Goal: Task Accomplishment & Management: Manage account settings

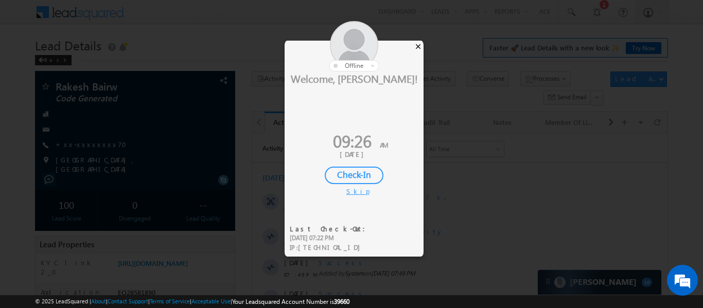
click at [421, 50] on div "×" at bounding box center [418, 46] width 11 height 11
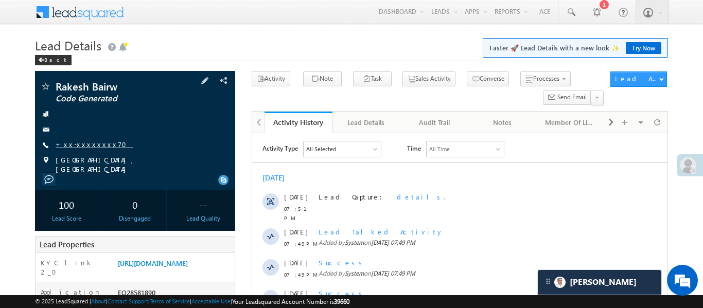
click at [88, 142] on link "+xx-xxxxxxxx70" at bounding box center [94, 144] width 77 height 9
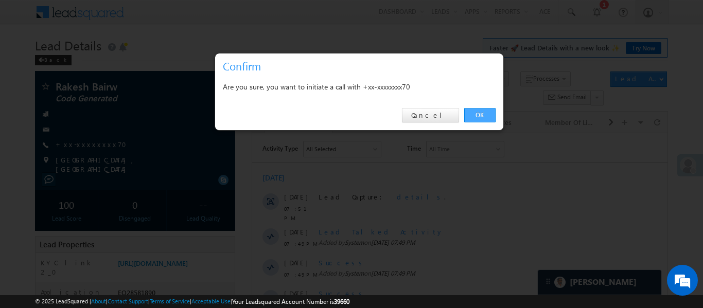
click at [479, 109] on link "OK" at bounding box center [479, 115] width 31 height 14
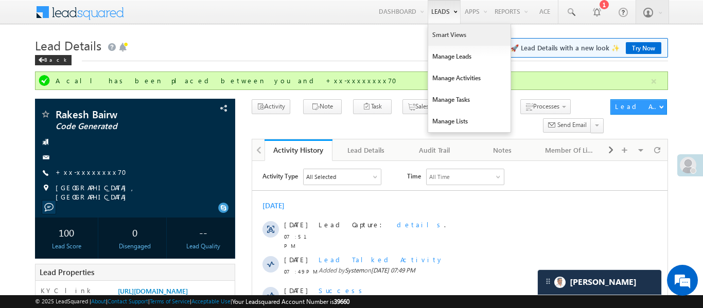
click at [441, 40] on link "Smart Views" at bounding box center [469, 35] width 82 height 22
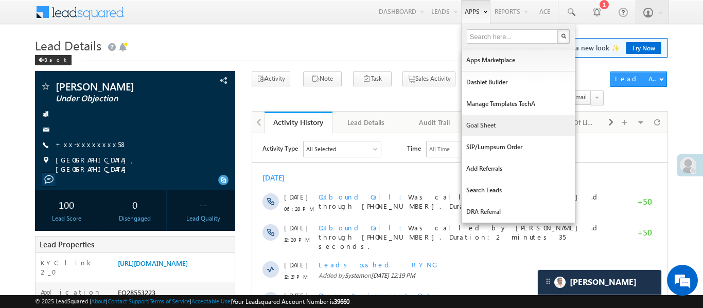
click at [482, 127] on link "Goal Sheet" at bounding box center [518, 126] width 113 height 22
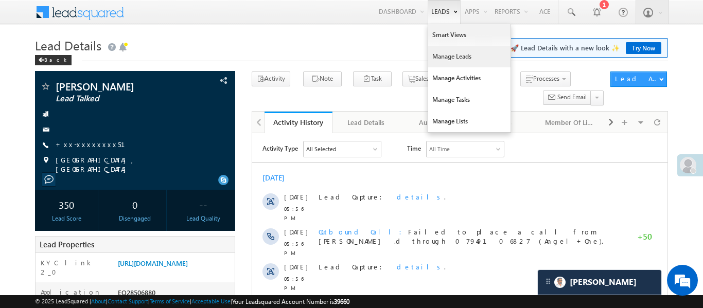
click at [441, 60] on link "Manage Leads" at bounding box center [469, 57] width 82 height 22
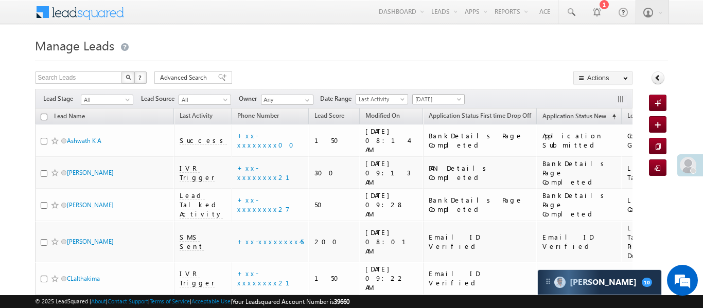
click at [679, 171] on div at bounding box center [691, 165] width 26 height 22
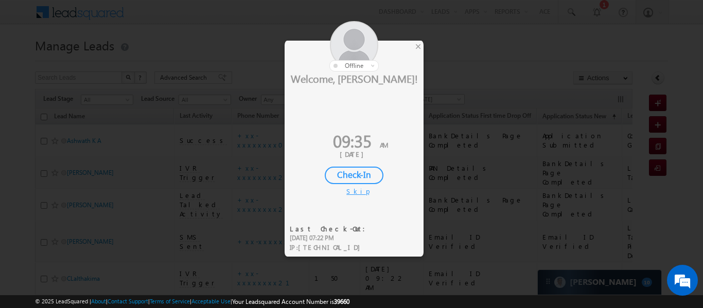
click at [368, 174] on div "Check-In" at bounding box center [354, 176] width 59 height 18
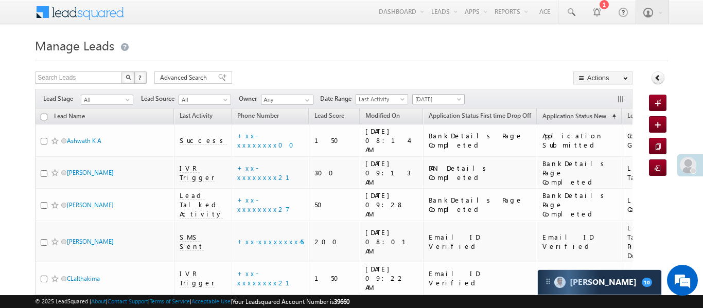
click at [693, 168] on div at bounding box center [693, 171] width 6 height 6
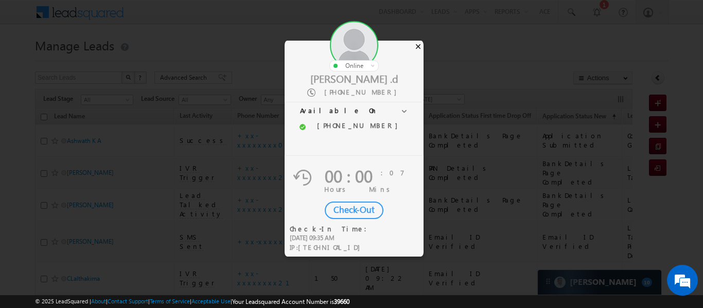
click at [419, 46] on div "×" at bounding box center [418, 46] width 11 height 11
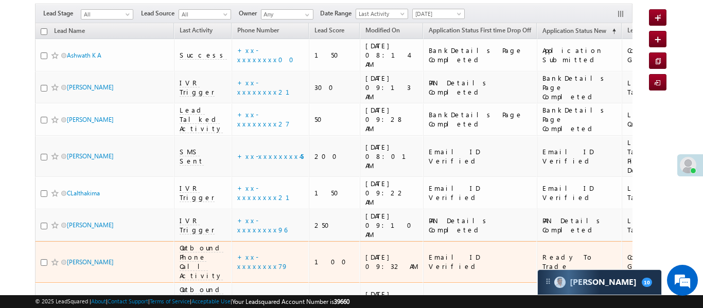
scroll to position [86, 0]
click at [194, 243] on span "Outbound Phone Call Activity" at bounding box center [202, 261] width 44 height 37
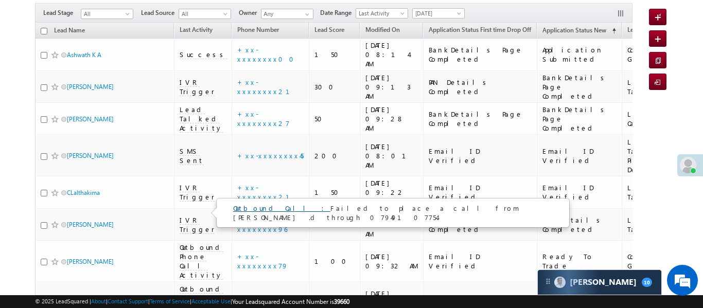
click at [255, 208] on link "Outbound Call :" at bounding box center [281, 208] width 97 height 9
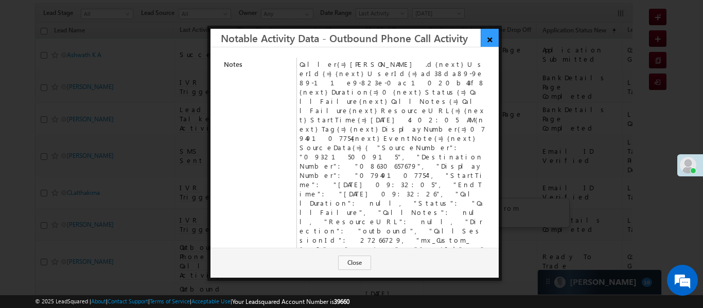
click at [491, 37] on link "×" at bounding box center [490, 38] width 18 height 18
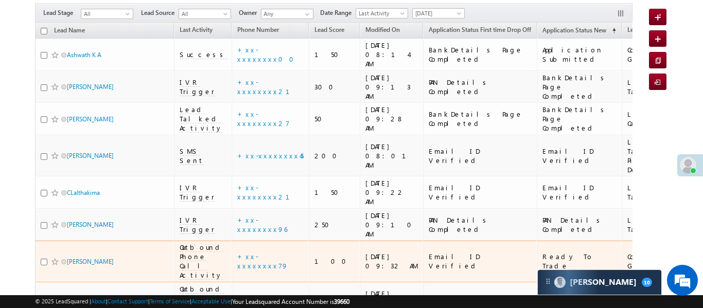
click at [196, 243] on span "Outbound Phone Call Activity" at bounding box center [202, 261] width 44 height 37
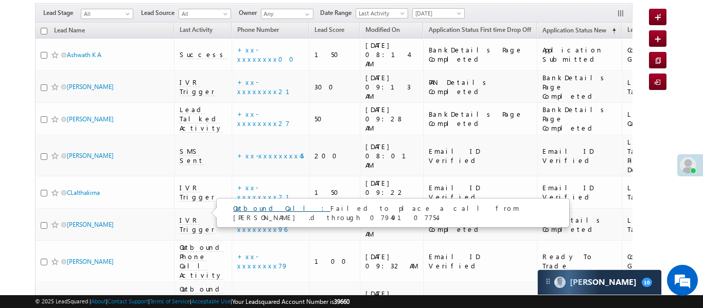
click at [252, 211] on link "Outbound Call :" at bounding box center [281, 208] width 97 height 9
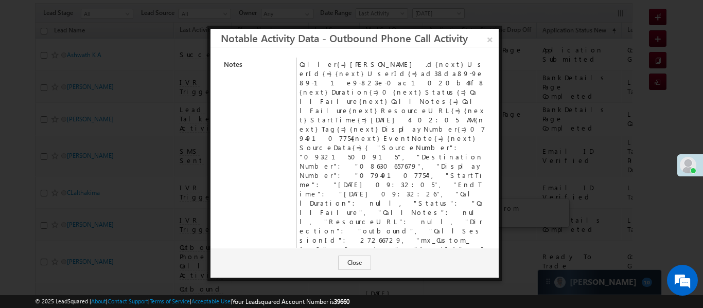
drag, startPoint x: 304, startPoint y: 123, endPoint x: 329, endPoint y: 122, distance: 25.2
click at [329, 122] on td "Caller{=}Aakansha .d{next}UserId{=}{next}UserId{=}ad38da89-9e89-11e9-823e-0ac10…" at bounding box center [393, 176] width 192 height 236
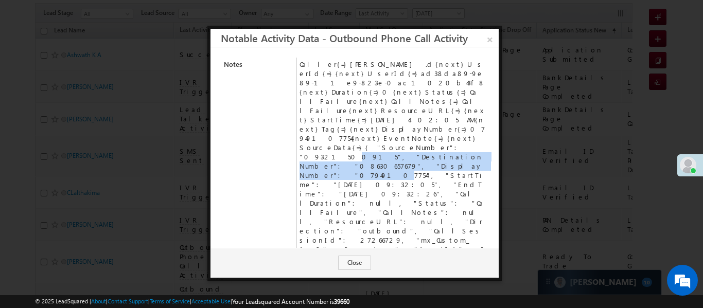
drag, startPoint x: 342, startPoint y: 118, endPoint x: 303, endPoint y: 111, distance: 39.3
click at [303, 111] on td "Caller{=}Aakansha .d{next}UserId{=}{next}UserId{=}ad38da89-9e89-11e9-823e-0ac10…" at bounding box center [393, 176] width 192 height 236
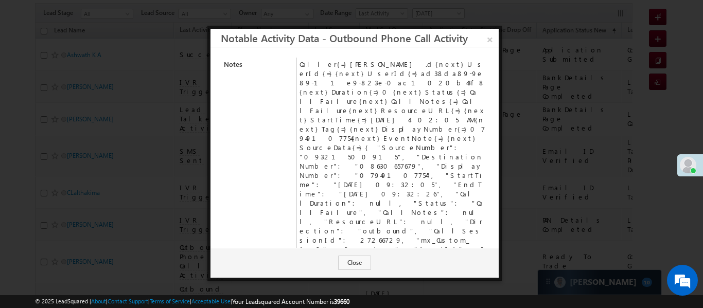
click at [357, 171] on td "Caller{=}Aakansha .d{next}UserId{=}{next}UserId{=}ad38da89-9e89-11e9-823e-0ac10…" at bounding box center [393, 176] width 192 height 236
drag, startPoint x: 306, startPoint y: 118, endPoint x: 342, endPoint y: 117, distance: 36.6
click at [342, 117] on td "Caller{=}Aakansha .d{next}UserId{=}{next}UserId{=}ad38da89-9e89-11e9-823e-0ac10…" at bounding box center [393, 176] width 192 height 236
click at [493, 41] on link "×" at bounding box center [490, 38] width 18 height 18
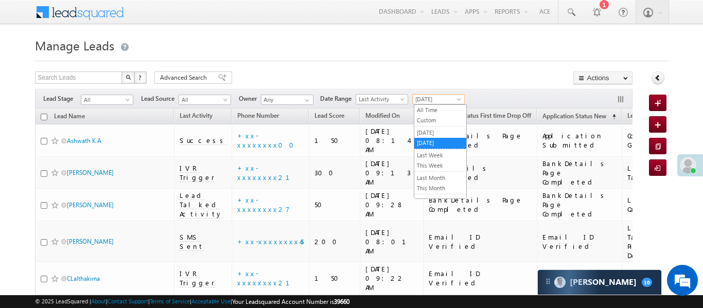
click at [418, 99] on span "Today" at bounding box center [437, 99] width 49 height 9
click at [423, 108] on link "All Time" at bounding box center [440, 110] width 52 height 9
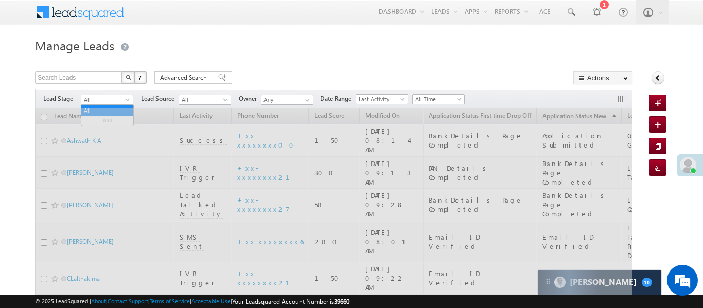
click at [122, 102] on span "All" at bounding box center [105, 99] width 49 height 9
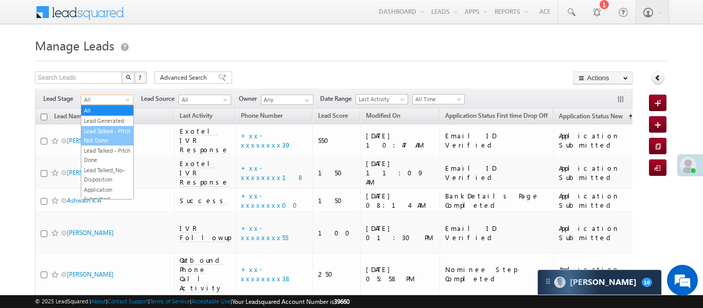
click at [118, 120] on link "Lead Generated" at bounding box center [107, 120] width 52 height 9
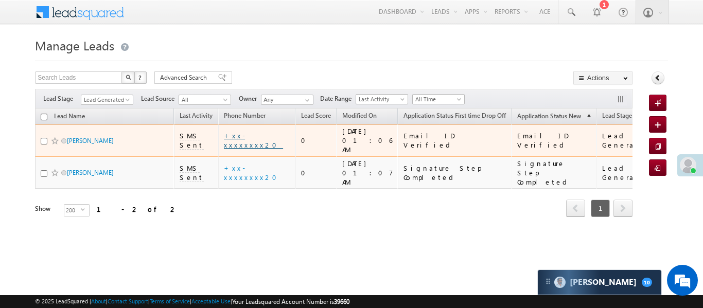
click at [244, 136] on link "+xx-xxxxxxxx20" at bounding box center [253, 140] width 59 height 18
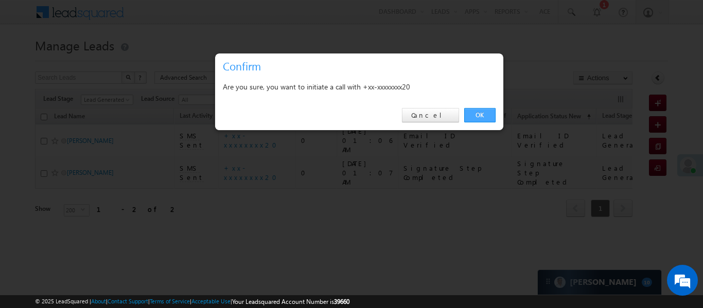
click at [487, 112] on link "OK" at bounding box center [479, 115] width 31 height 14
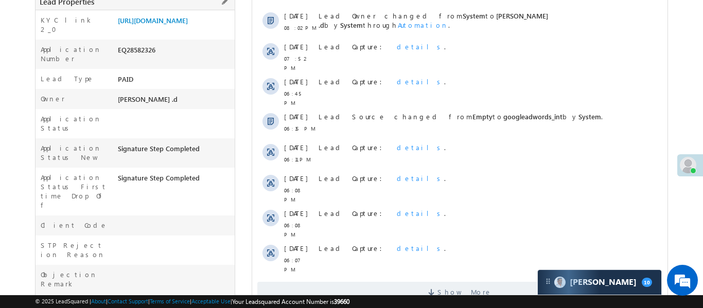
scroll to position [262, 0]
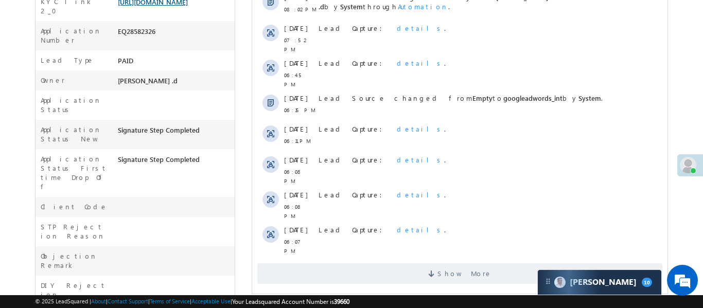
click at [149, 6] on link "[URL][DOMAIN_NAME]" at bounding box center [153, 1] width 70 height 9
click at [381, 264] on span "Show More" at bounding box center [459, 274] width 405 height 21
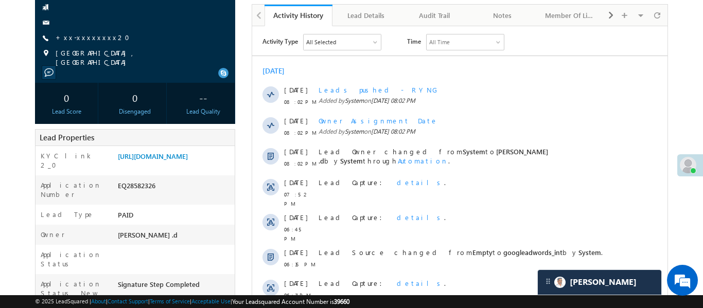
scroll to position [0, 0]
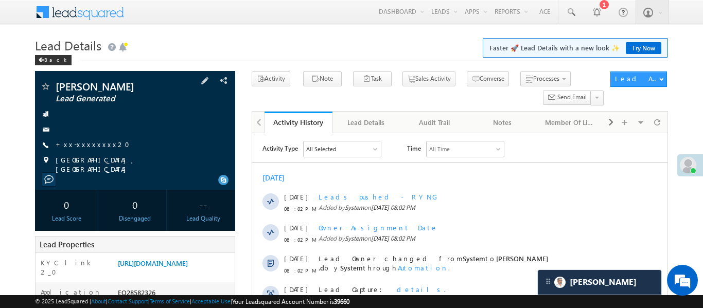
click at [91, 149] on span "+xx-xxxxxxxx20" at bounding box center [96, 145] width 80 height 10
click at [89, 143] on link "+xx-xxxxxxxx20" at bounding box center [96, 144] width 80 height 9
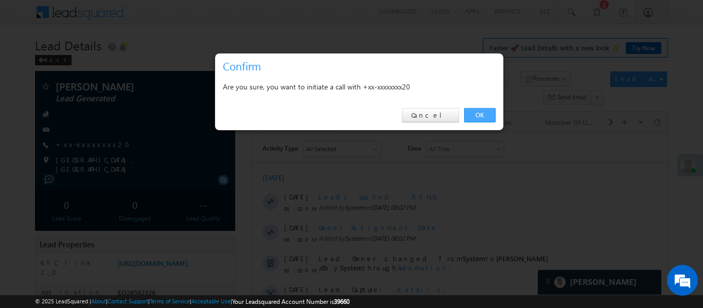
click at [476, 120] on link "OK" at bounding box center [479, 115] width 31 height 14
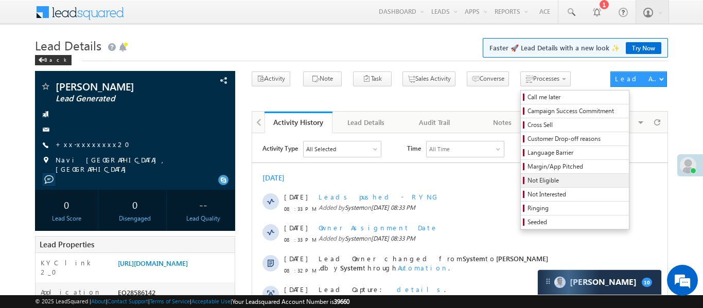
click at [535, 186] on link "Not Eligible" at bounding box center [575, 180] width 108 height 13
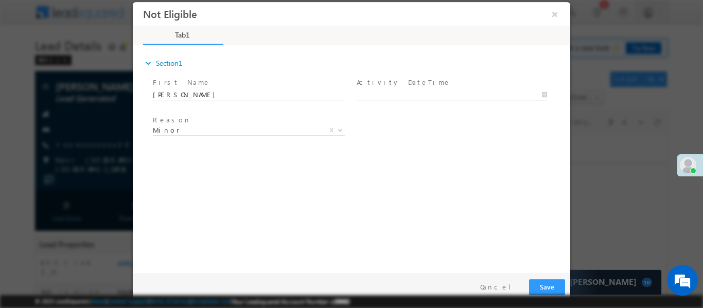
type input "[DATE] 9:43 AM"
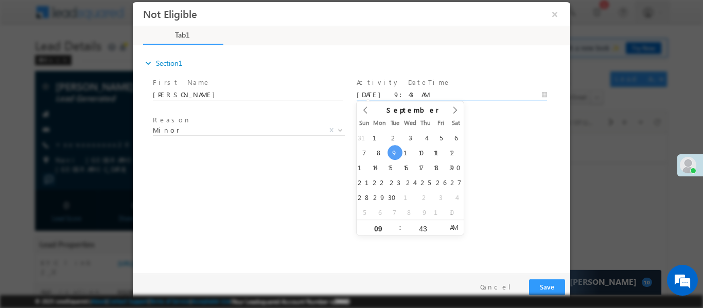
click at [425, 94] on input "[DATE] 9:43 AM" at bounding box center [452, 95] width 191 height 10
click at [538, 288] on button "Save" at bounding box center [547, 287] width 36 height 16
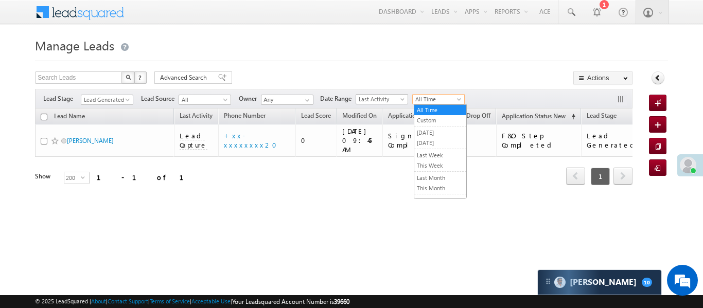
click at [436, 102] on span "All Time" at bounding box center [437, 99] width 49 height 9
click at [436, 143] on link "[DATE]" at bounding box center [440, 143] width 52 height 9
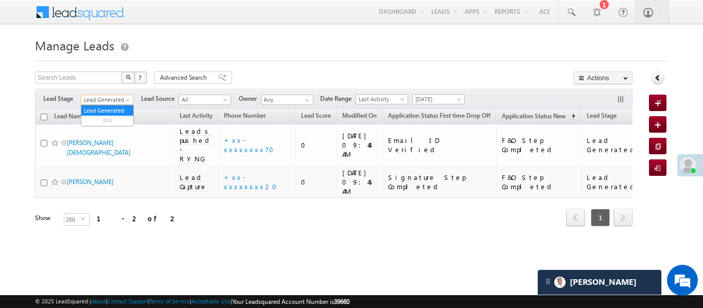
click at [125, 98] on span at bounding box center [129, 102] width 8 height 8
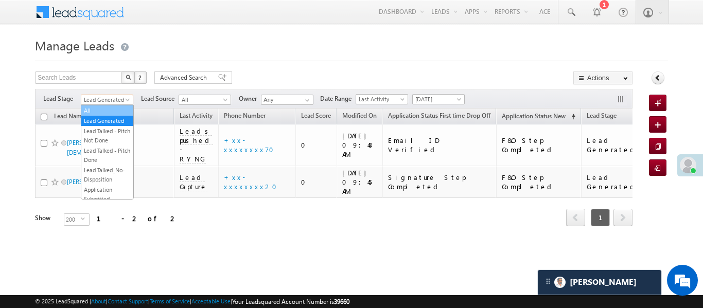
click at [108, 111] on link "All" at bounding box center [107, 110] width 52 height 9
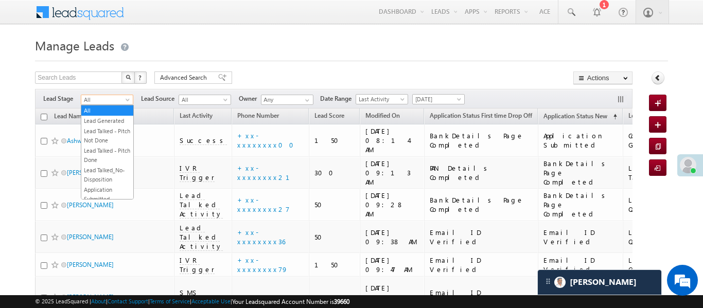
click at [108, 100] on span "All" at bounding box center [105, 99] width 49 height 9
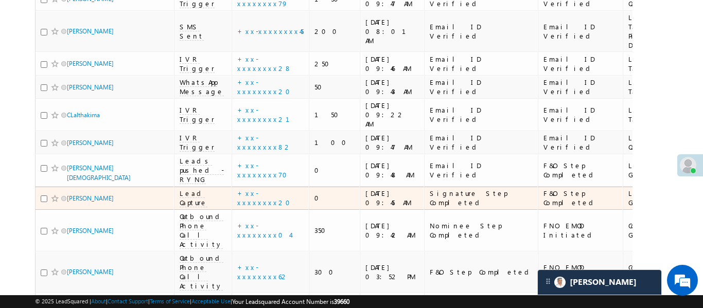
click at [187, 189] on span "Lead Capture" at bounding box center [194, 198] width 28 height 19
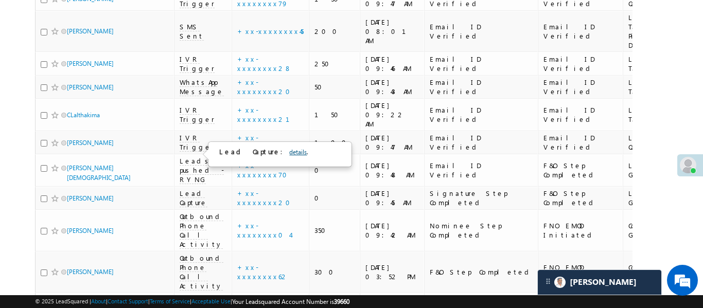
click at [289, 148] on link "details" at bounding box center [298, 152] width 18 height 8
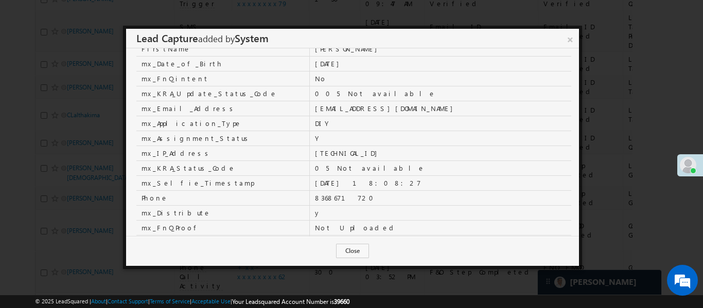
scroll to position [342, 0]
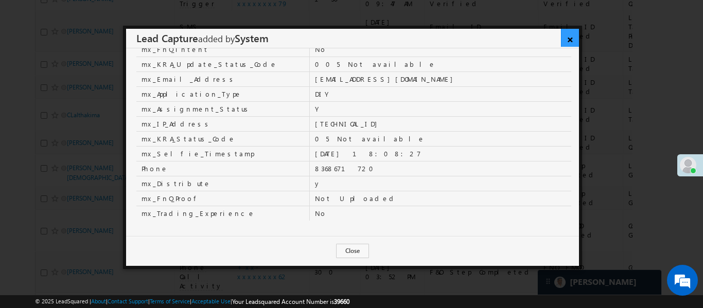
click at [568, 30] on link "×" at bounding box center [570, 38] width 18 height 18
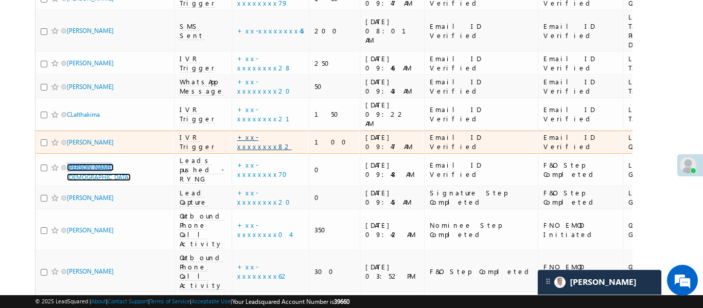
scroll to position [0, 0]
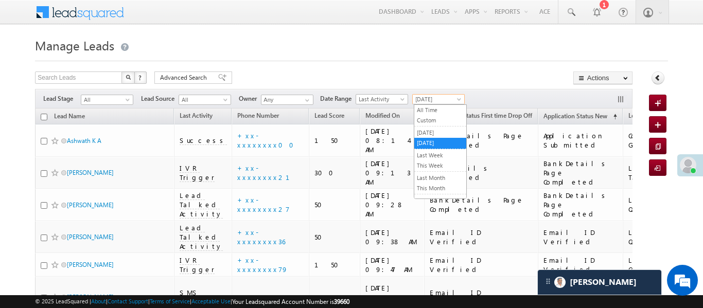
click at [444, 95] on span "[DATE]" at bounding box center [437, 99] width 49 height 9
click at [431, 109] on link "All Time" at bounding box center [440, 110] width 52 height 9
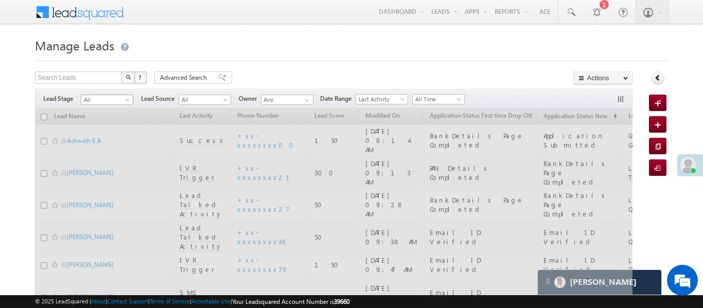
click at [110, 98] on span "All" at bounding box center [105, 99] width 49 height 9
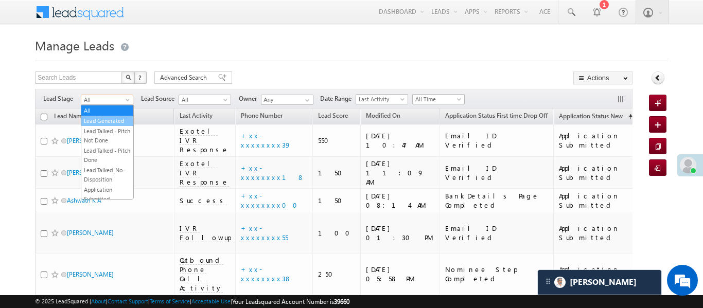
click at [115, 120] on link "Lead Generated" at bounding box center [107, 120] width 52 height 9
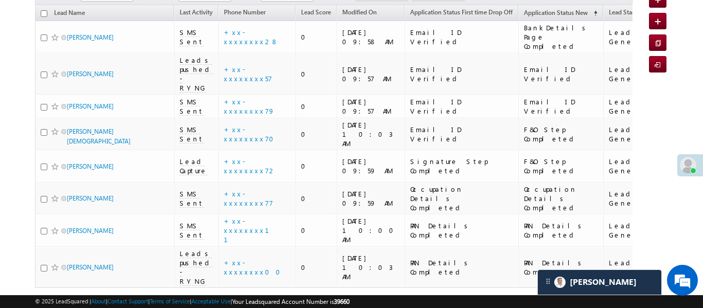
scroll to position [104, 0]
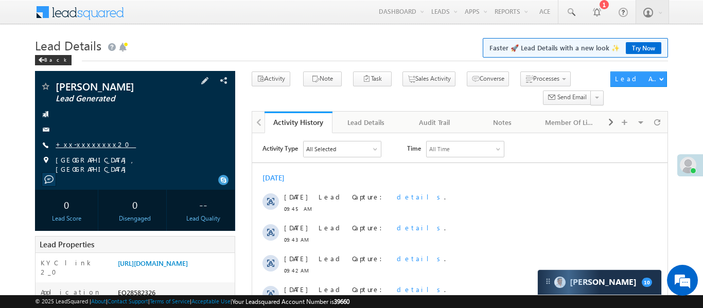
click at [89, 143] on link "+xx-xxxxxxxx20" at bounding box center [96, 144] width 80 height 9
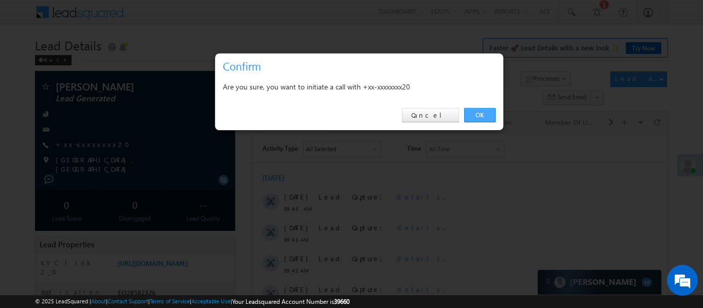
click at [472, 120] on link "OK" at bounding box center [479, 115] width 31 height 14
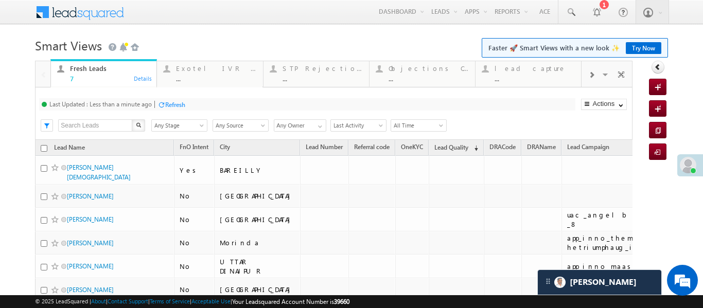
click at [596, 74] on div at bounding box center [592, 74] width 20 height 23
click at [597, 75] on div at bounding box center [592, 74] width 20 height 23
click at [511, 75] on div "..." at bounding box center [535, 79] width 80 height 8
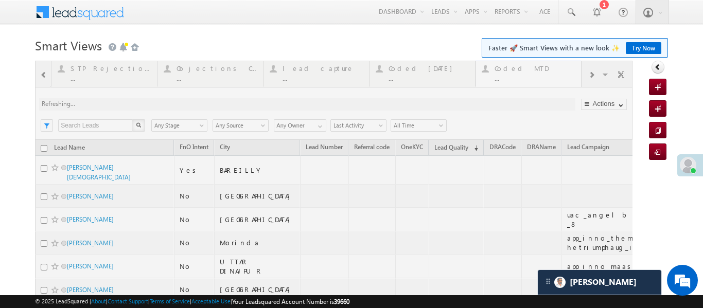
click at [511, 74] on div at bounding box center [334, 221] width 598 height 321
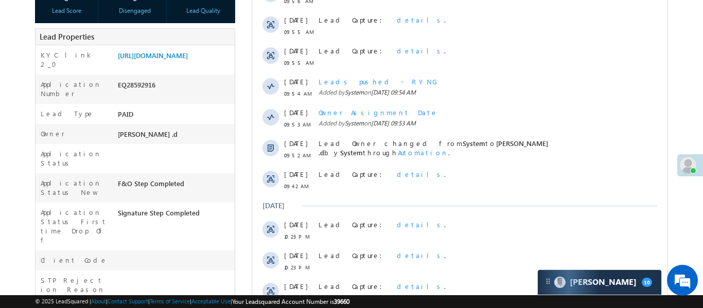
scroll to position [306, 0]
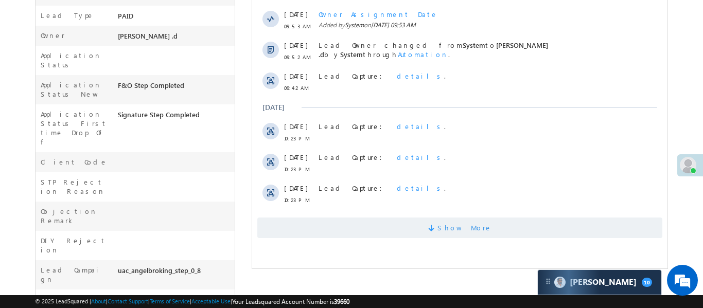
click at [425, 230] on span "Show More" at bounding box center [459, 228] width 405 height 21
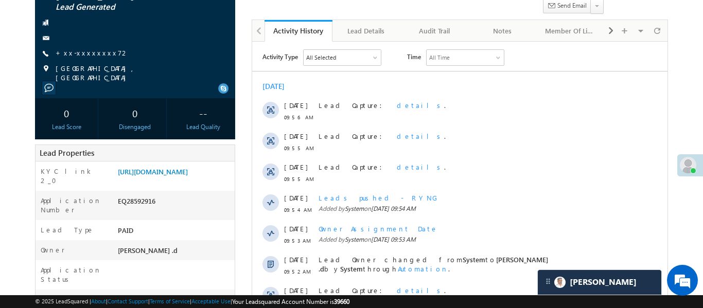
scroll to position [107, 0]
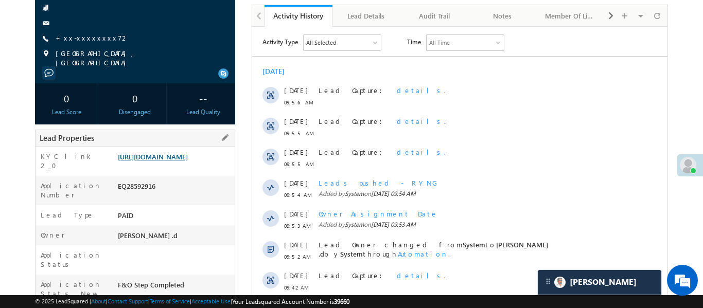
click at [186, 161] on link "https://angelbroking1-pk3em7sa.customui-test.leadsquared.com?leadId=4552df48-82…" at bounding box center [153, 156] width 70 height 9
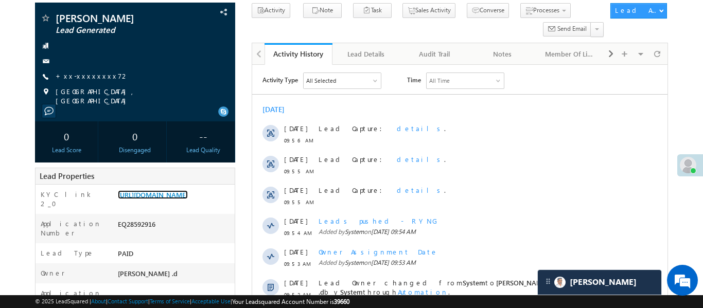
scroll to position [0, 0]
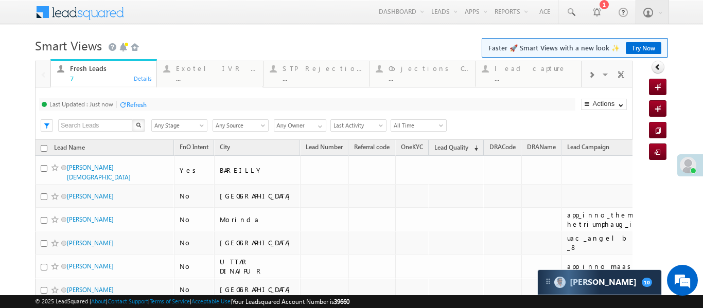
click at [587, 74] on div at bounding box center [592, 74] width 20 height 23
click at [555, 75] on div "..." at bounding box center [535, 79] width 80 height 8
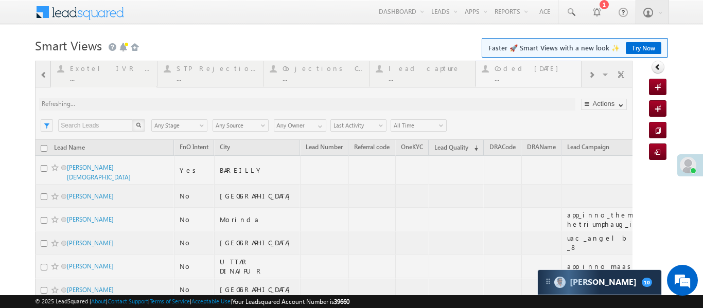
click at [555, 75] on div at bounding box center [334, 221] width 598 height 321
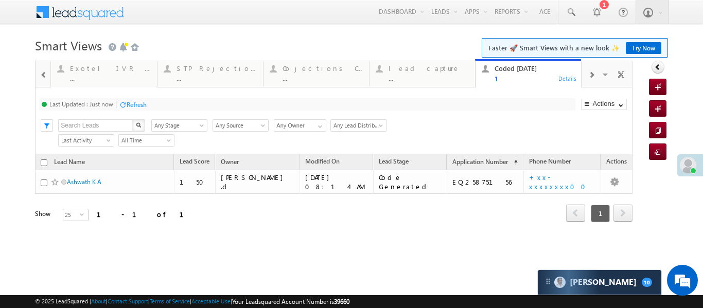
click at [41, 74] on span at bounding box center [43, 75] width 7 height 8
click at [41, 74] on div at bounding box center [43, 73] width 15 height 25
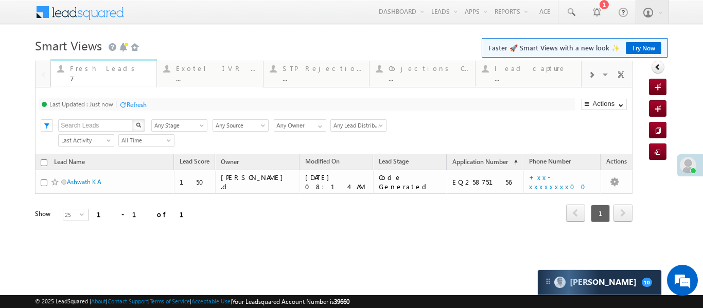
click at [68, 77] on div "Fresh Leads 7 Details" at bounding box center [103, 72] width 103 height 20
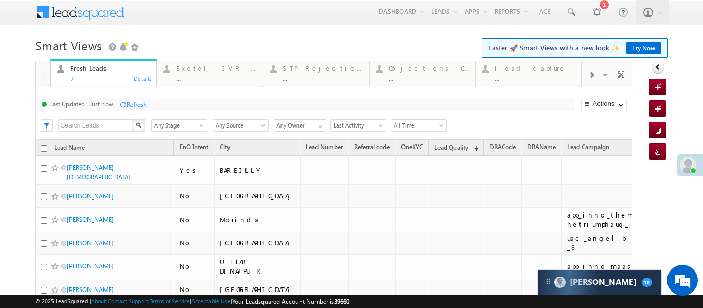
click at [68, 77] on div "Fresh Leads 7 Details" at bounding box center [103, 72] width 103 height 20
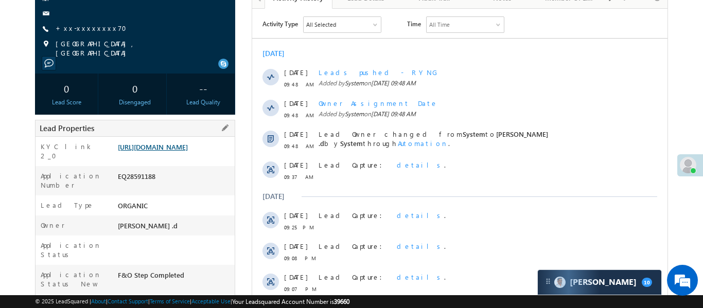
click at [185, 149] on link "[URL][DOMAIN_NAME]" at bounding box center [153, 147] width 70 height 9
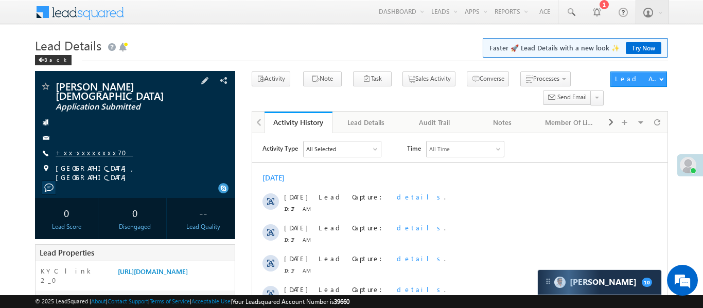
click at [78, 148] on link "+xx-xxxxxxxx70" at bounding box center [94, 152] width 77 height 9
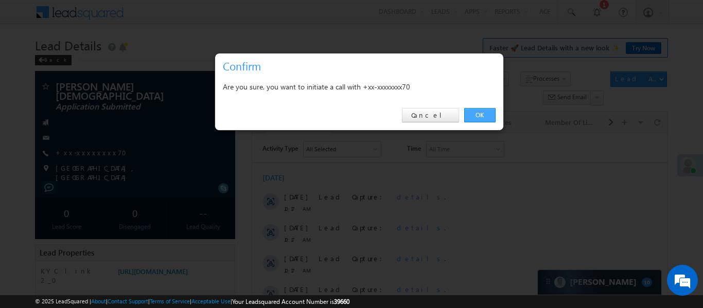
click at [474, 114] on link "OK" at bounding box center [479, 115] width 31 height 14
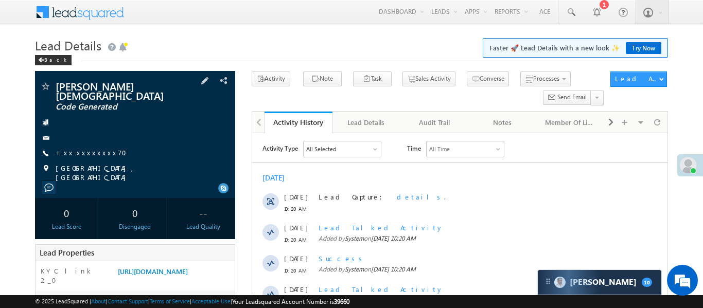
click at [91, 137] on div "[PERSON_NAME][DEMOGRAPHIC_DATA] Code Generated +xx-xxxxxxxx70" at bounding box center [135, 131] width 190 height 101
click at [88, 148] on link "+xx-xxxxxxxx70" at bounding box center [94, 152] width 77 height 9
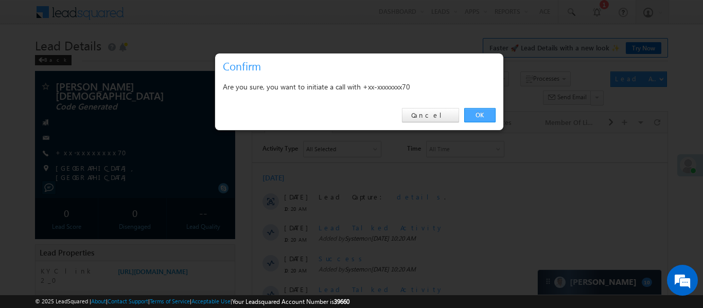
click at [487, 114] on link "OK" at bounding box center [479, 115] width 31 height 14
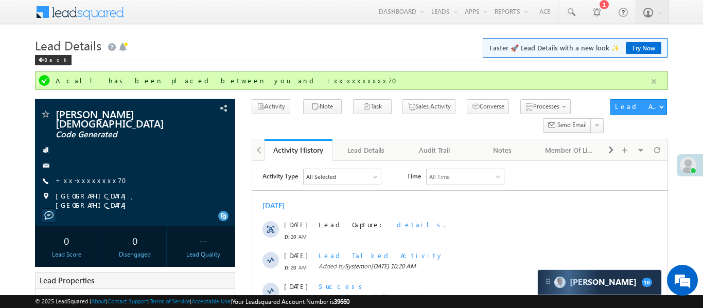
click at [649, 77] on button "button" at bounding box center [654, 81] width 13 height 13
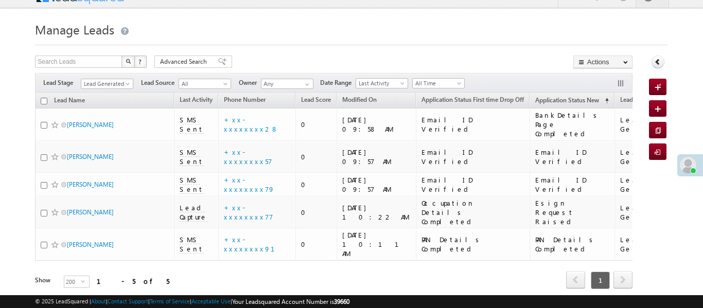
scroll to position [16, 0]
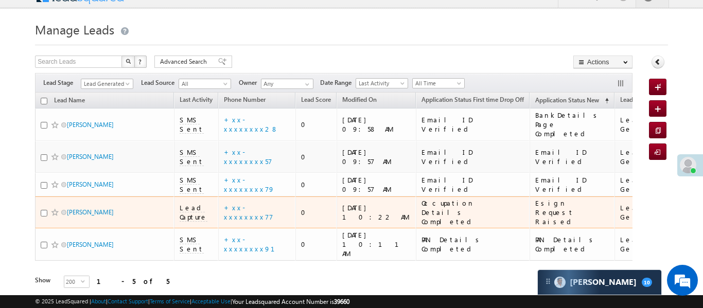
click at [193, 203] on span "Lead Capture" at bounding box center [194, 212] width 28 height 19
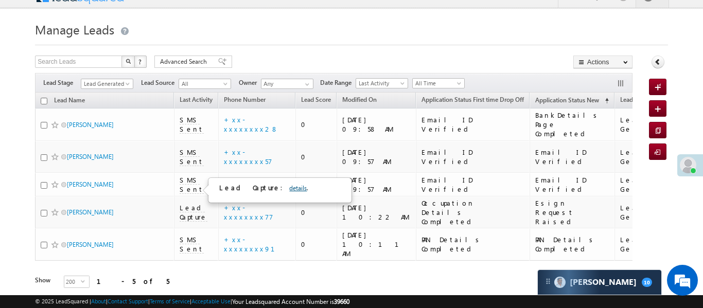
click at [289, 184] on link "details" at bounding box center [298, 188] width 18 height 8
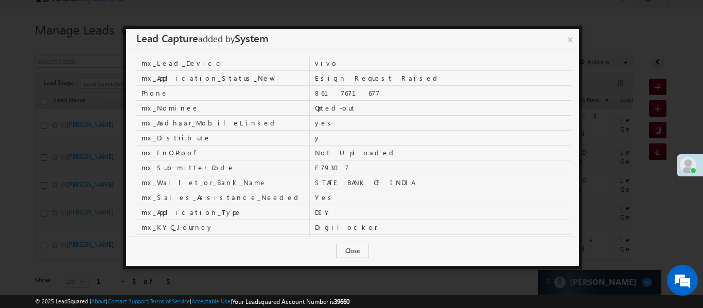
scroll to position [0, 0]
click at [572, 38] on link "×" at bounding box center [570, 38] width 18 height 18
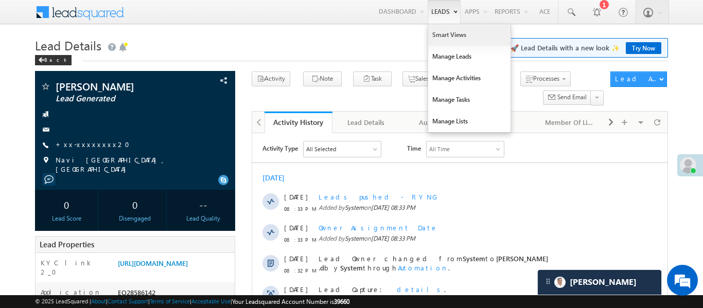
click at [438, 29] on link "Smart Views" at bounding box center [469, 35] width 82 height 22
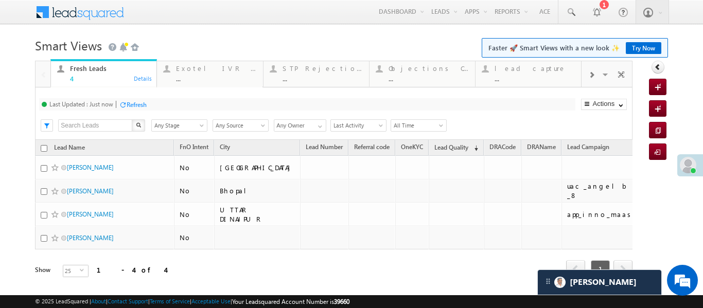
click at [592, 74] on span at bounding box center [592, 75] width 6 height 8
click at [529, 78] on div "..." at bounding box center [535, 79] width 80 height 8
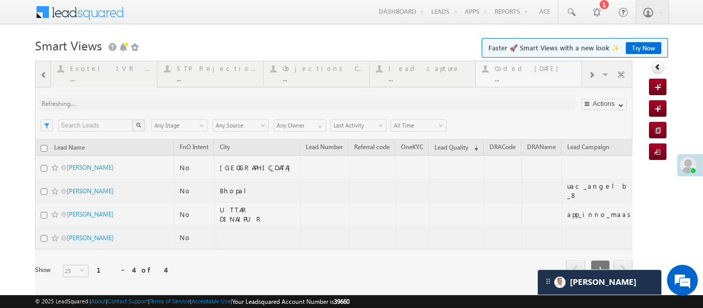
click at [529, 78] on div at bounding box center [334, 184] width 598 height 246
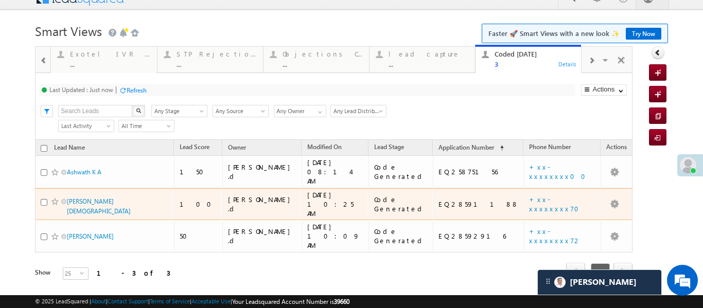
scroll to position [15, 0]
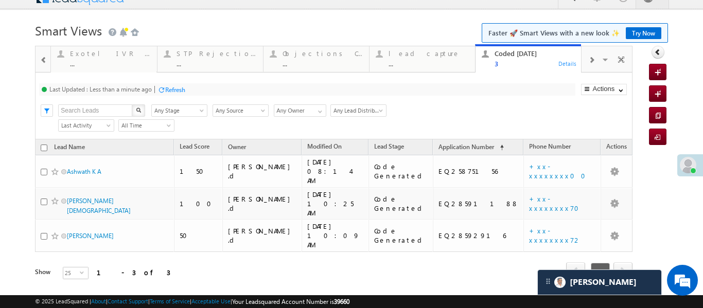
click at [43, 56] on span at bounding box center [43, 60] width 7 height 8
click at [43, 56] on div at bounding box center [43, 58] width 15 height 25
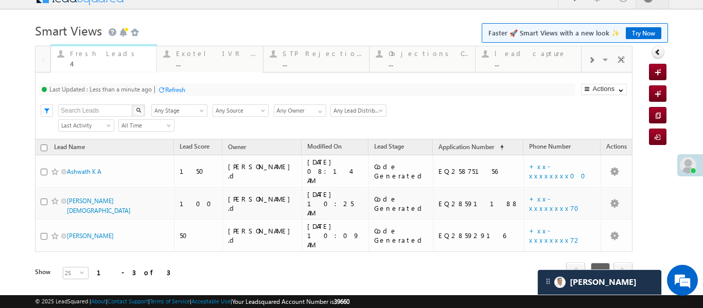
click at [82, 58] on div "Fresh Leads 4" at bounding box center [110, 57] width 80 height 20
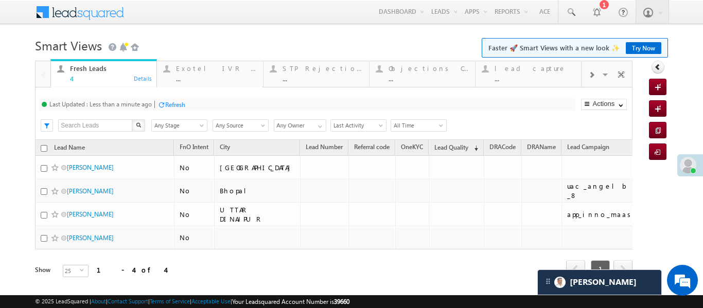
click at [82, 58] on div at bounding box center [351, 58] width 633 height 6
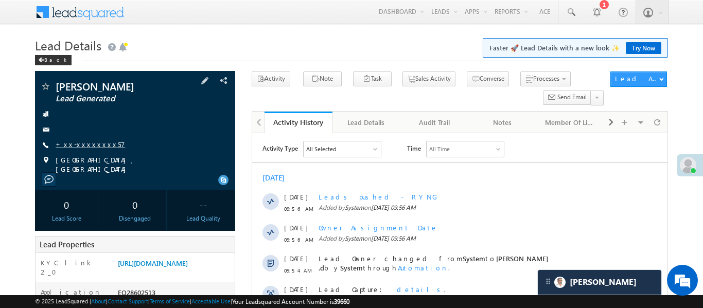
click at [81, 142] on link "+xx-xxxxxxxx57" at bounding box center [91, 144] width 70 height 9
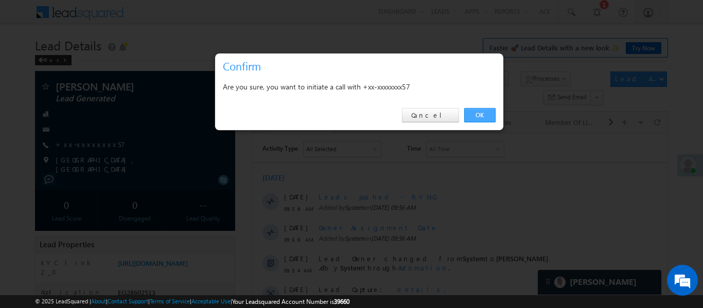
click at [473, 117] on link "OK" at bounding box center [479, 115] width 31 height 14
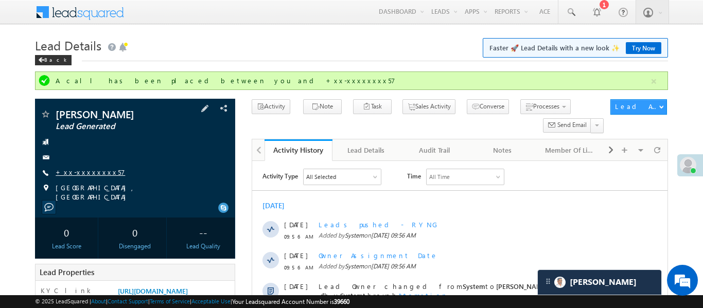
click at [95, 168] on link "+xx-xxxxxxxx57" at bounding box center [91, 172] width 70 height 9
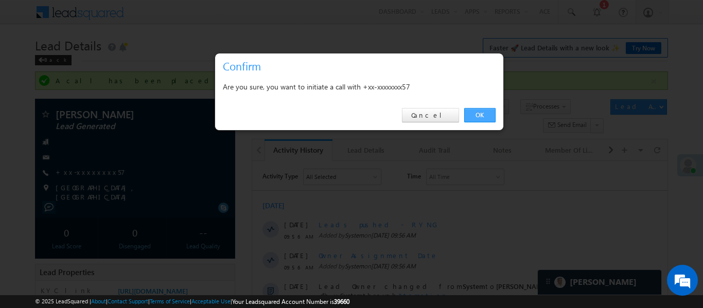
drag, startPoint x: 486, startPoint y: 114, endPoint x: 244, endPoint y: 2, distance: 267.4
click at [486, 114] on link "OK" at bounding box center [479, 115] width 31 height 14
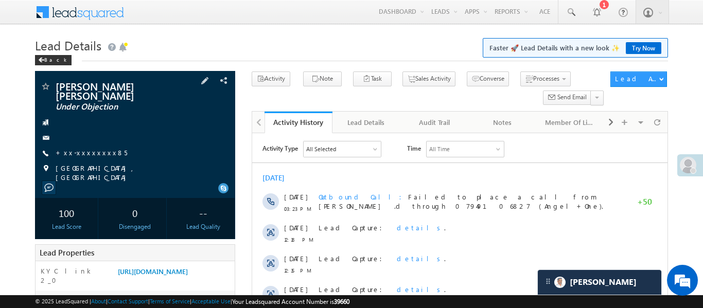
click at [91, 149] on span "+xx-xxxxxxxx85" at bounding box center [92, 153] width 72 height 10
click at [87, 148] on link "+xx-xxxxxxxx85" at bounding box center [92, 152] width 72 height 9
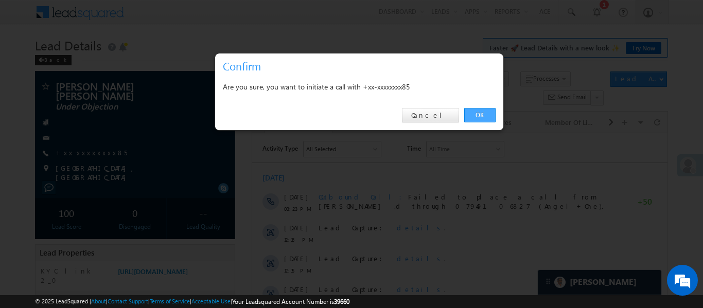
click at [478, 112] on link "OK" at bounding box center [479, 115] width 31 height 14
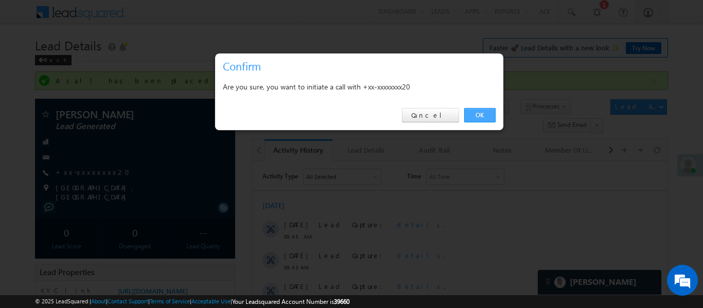
click at [482, 114] on link "OK" at bounding box center [479, 115] width 31 height 14
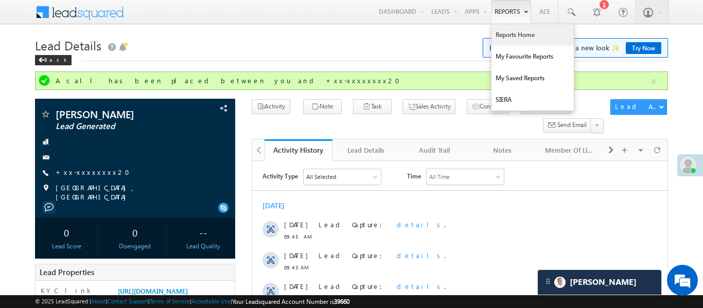
click at [501, 30] on link "Reports Home" at bounding box center [533, 35] width 82 height 22
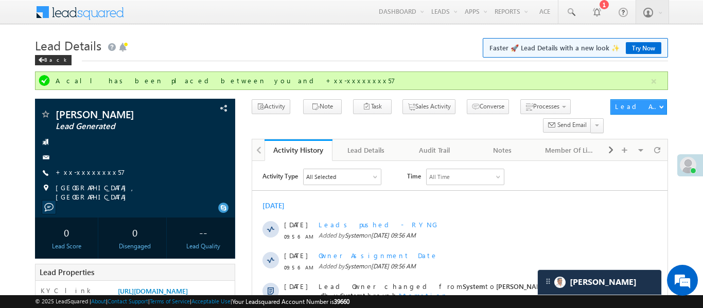
scroll to position [4892, 0]
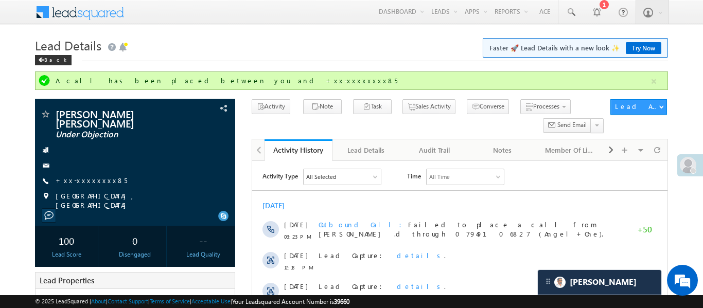
scroll to position [5004, 0]
click at [660, 85] on button "button" at bounding box center [654, 81] width 13 height 13
